Goal: Information Seeking & Learning: Learn about a topic

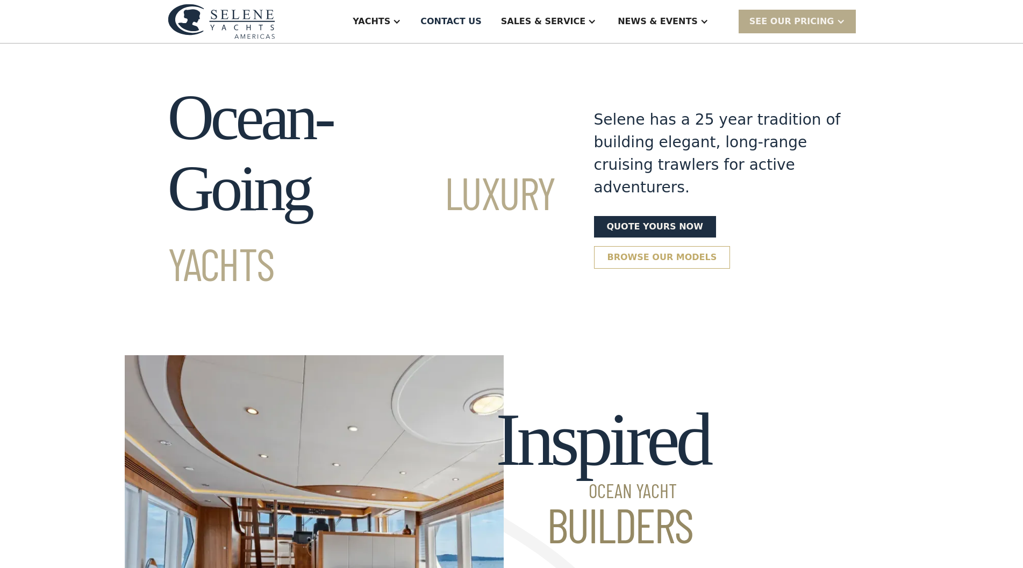
click at [730, 246] on link "Browse our models" at bounding box center [662, 257] width 137 height 23
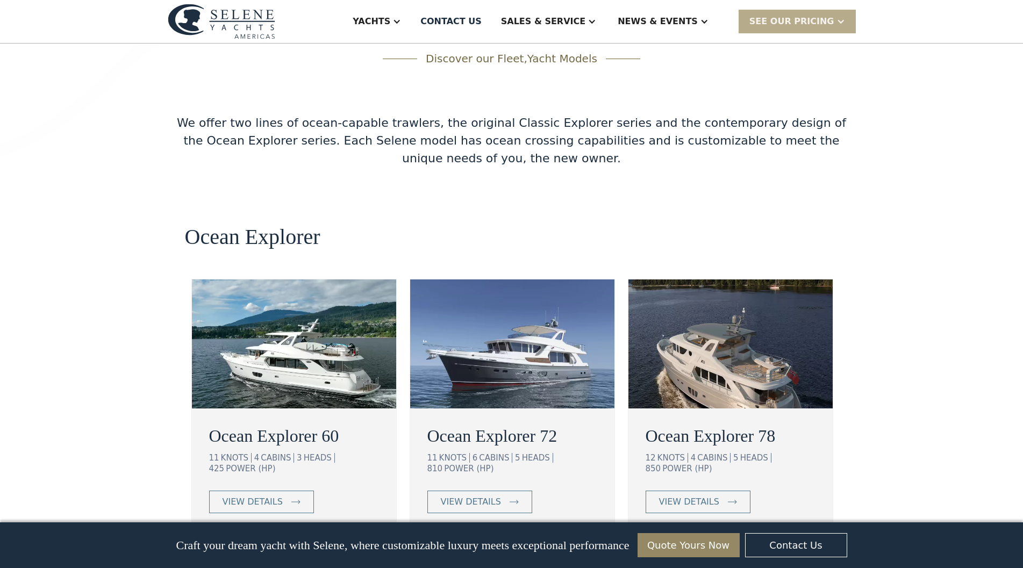
scroll to position [1922, 0]
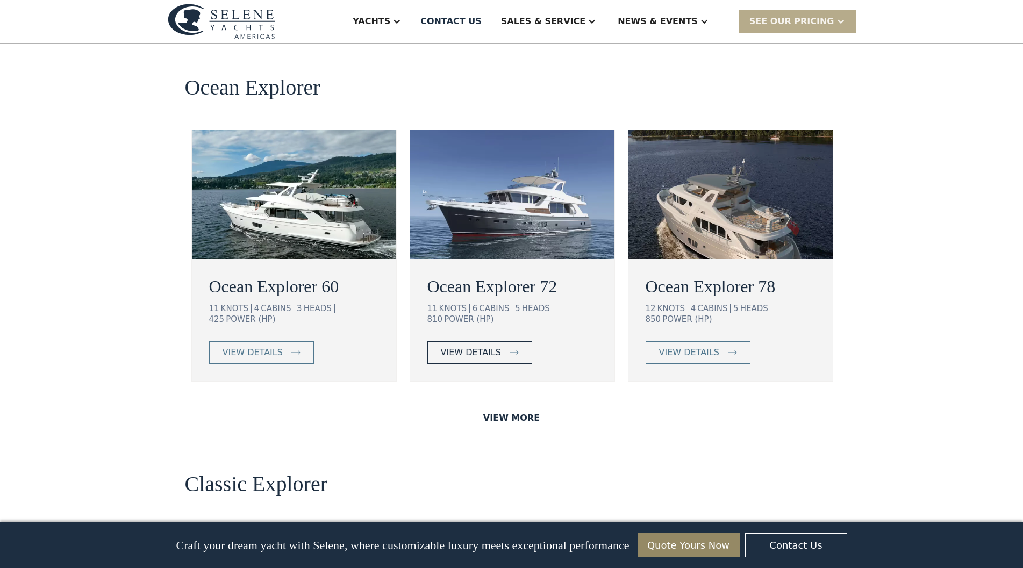
click at [486, 346] on div "view details" at bounding box center [471, 352] width 60 height 13
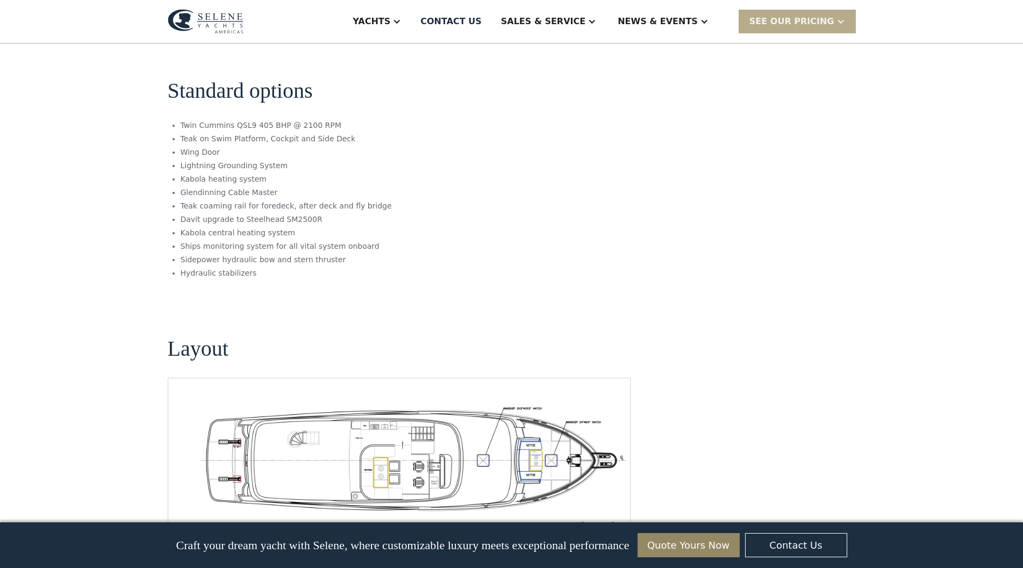
scroll to position [1720, 0]
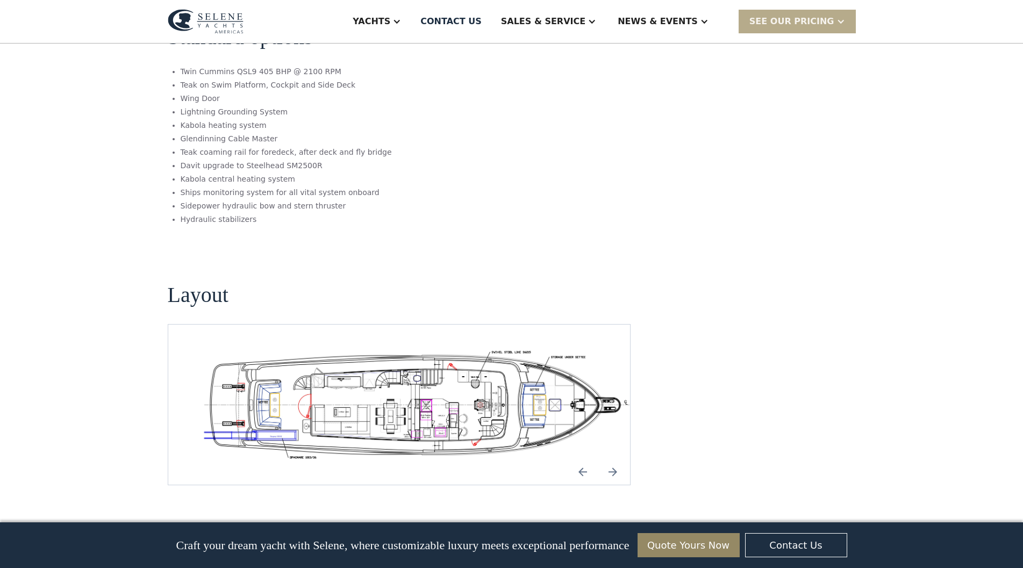
click at [579, 459] on img "Previous slide" at bounding box center [583, 472] width 26 height 26
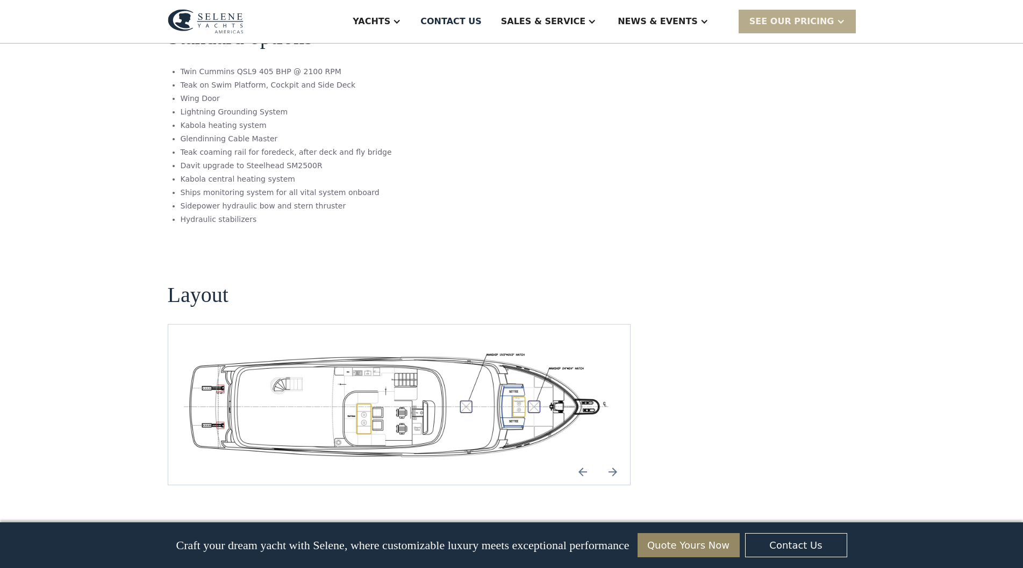
click at [582, 459] on img "Previous slide" at bounding box center [583, 472] width 26 height 26
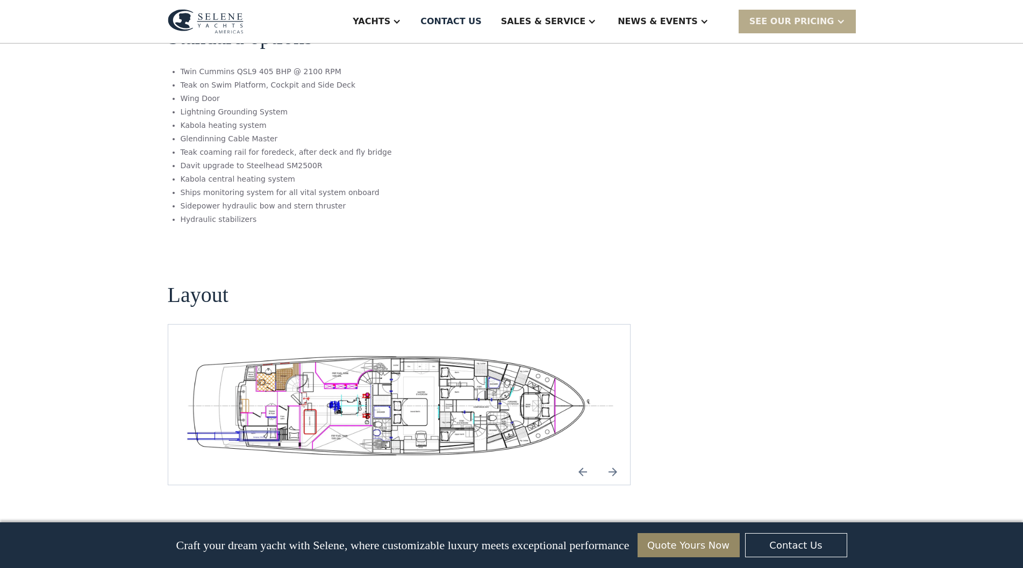
click at [582, 459] on img "Previous slide" at bounding box center [583, 472] width 26 height 26
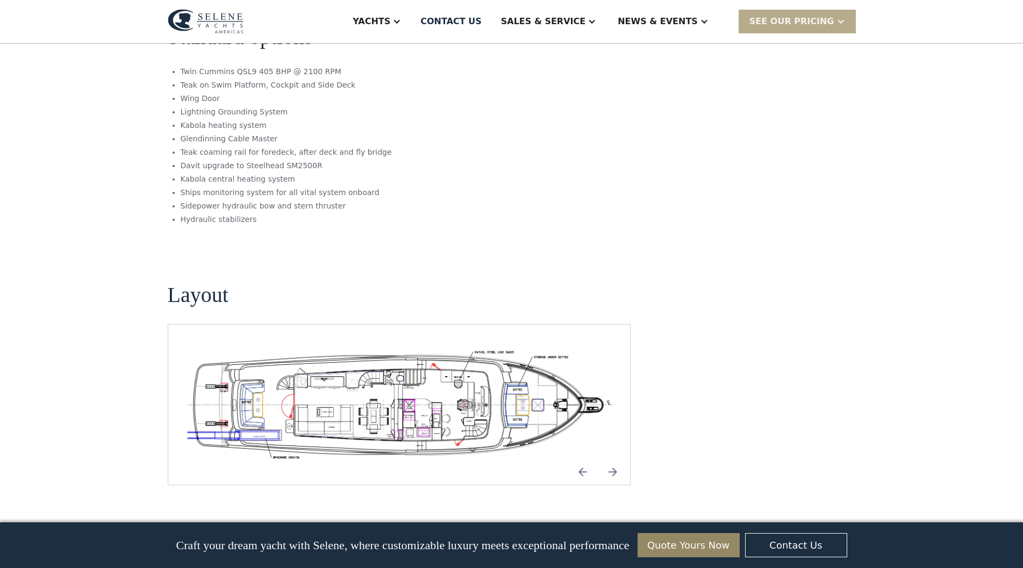
click at [582, 459] on img "Previous slide" at bounding box center [583, 472] width 26 height 26
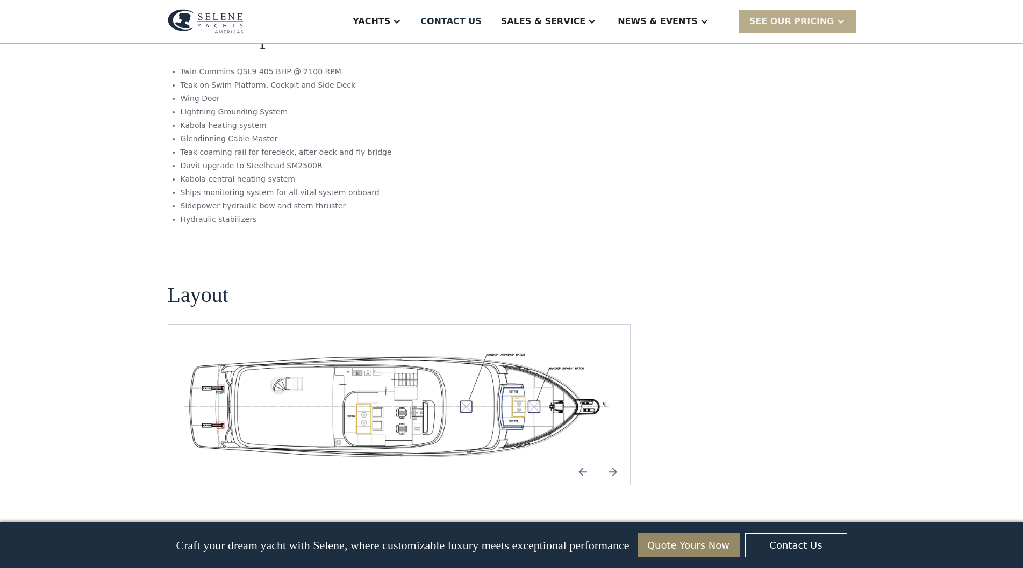
click at [582, 459] on img "Previous slide" at bounding box center [583, 472] width 26 height 26
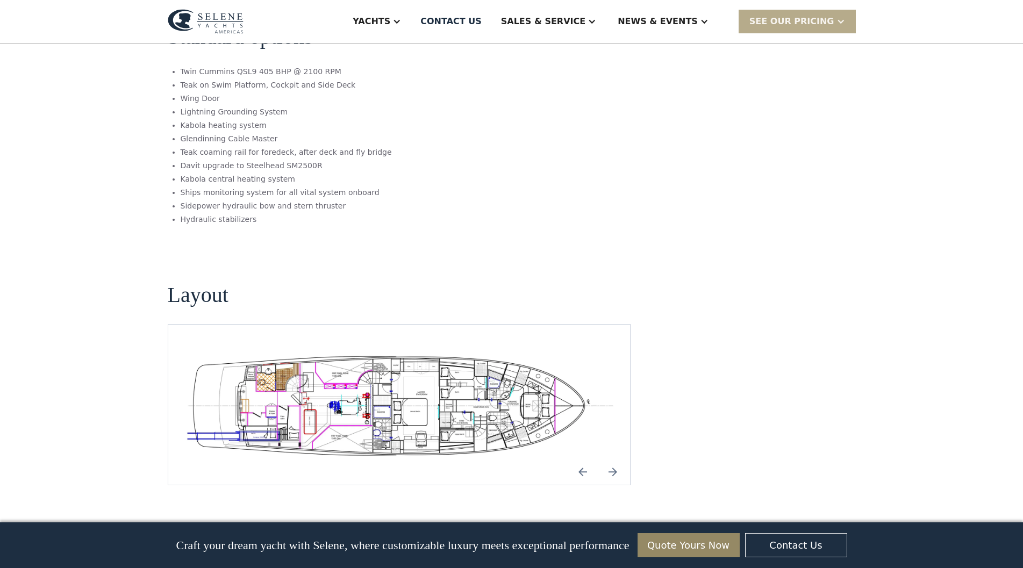
click at [582, 459] on img "Previous slide" at bounding box center [583, 472] width 26 height 26
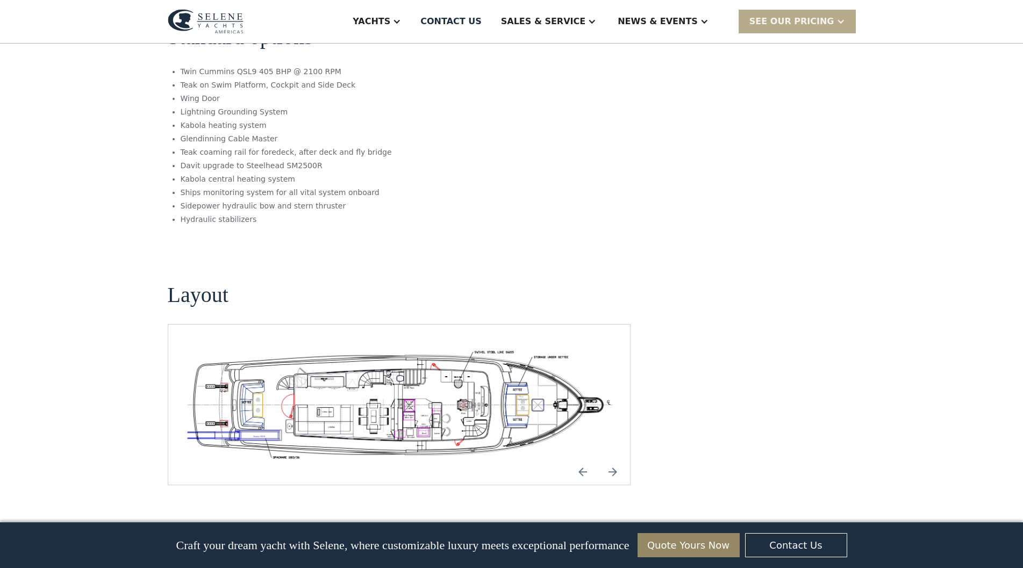
click at [582, 459] on img "Previous slide" at bounding box center [583, 472] width 26 height 26
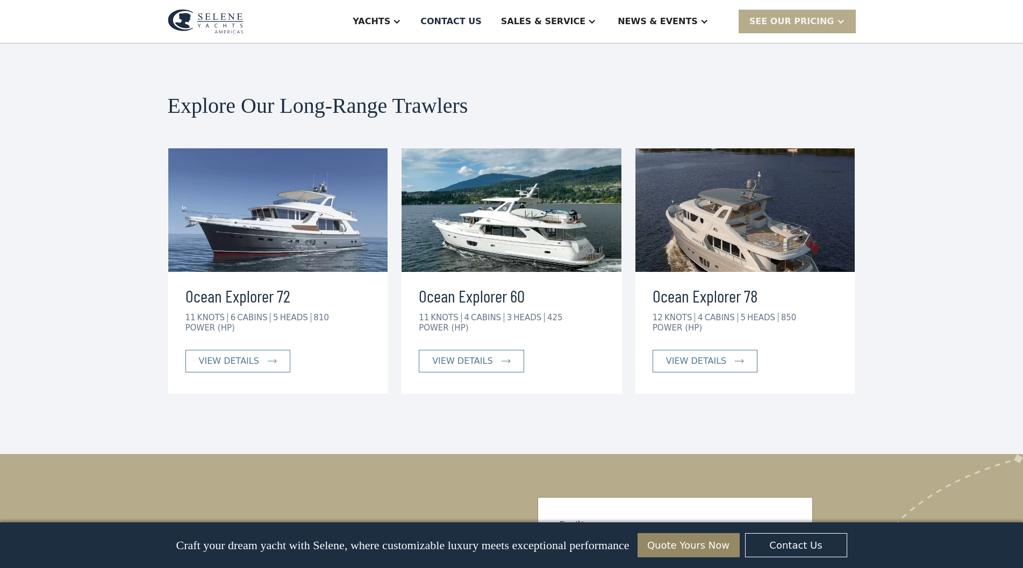
scroll to position [1881, 0]
